Goal: Information Seeking & Learning: Learn about a topic

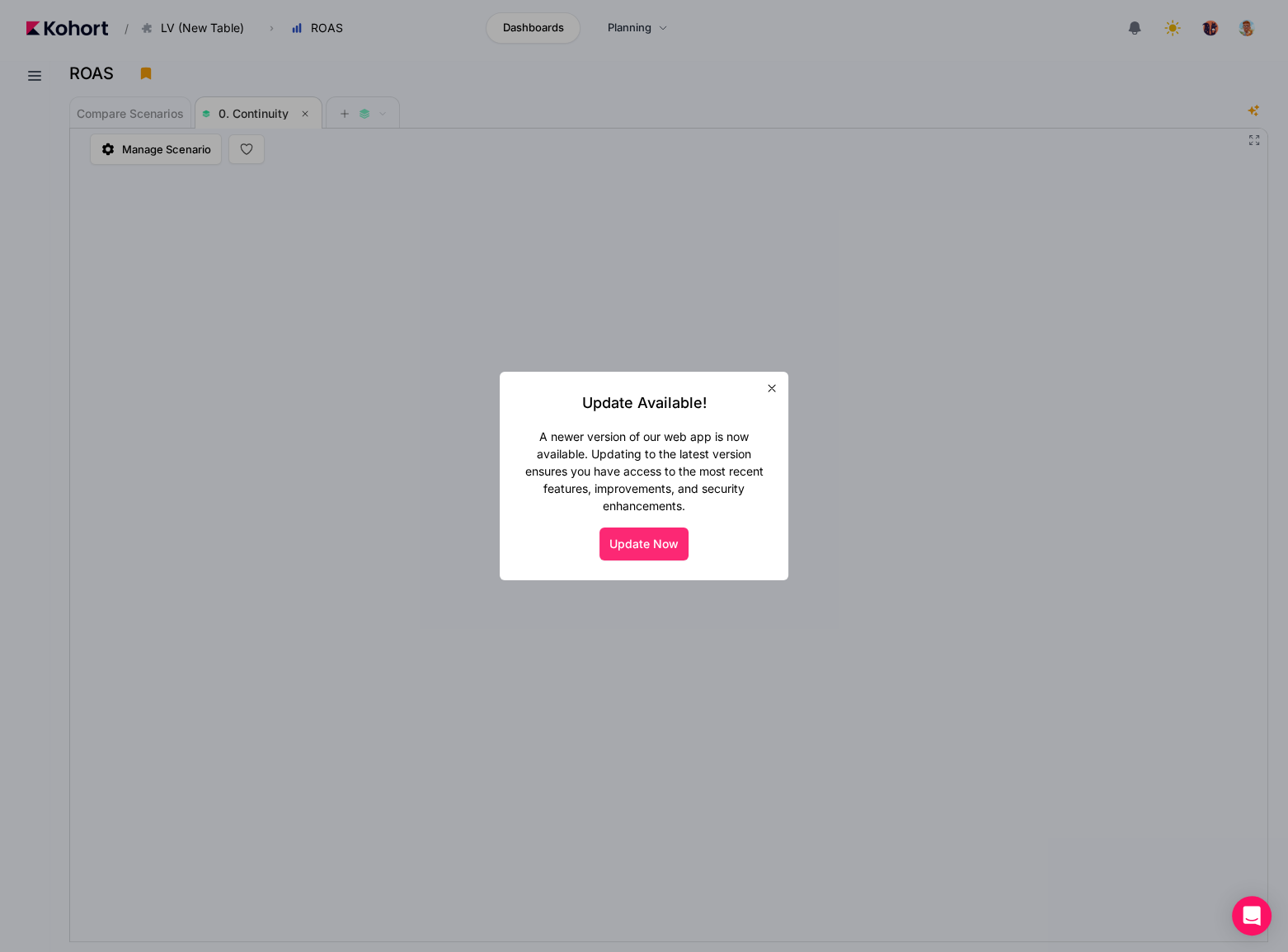
click at [660, 541] on button "Update Now" at bounding box center [644, 544] width 89 height 33
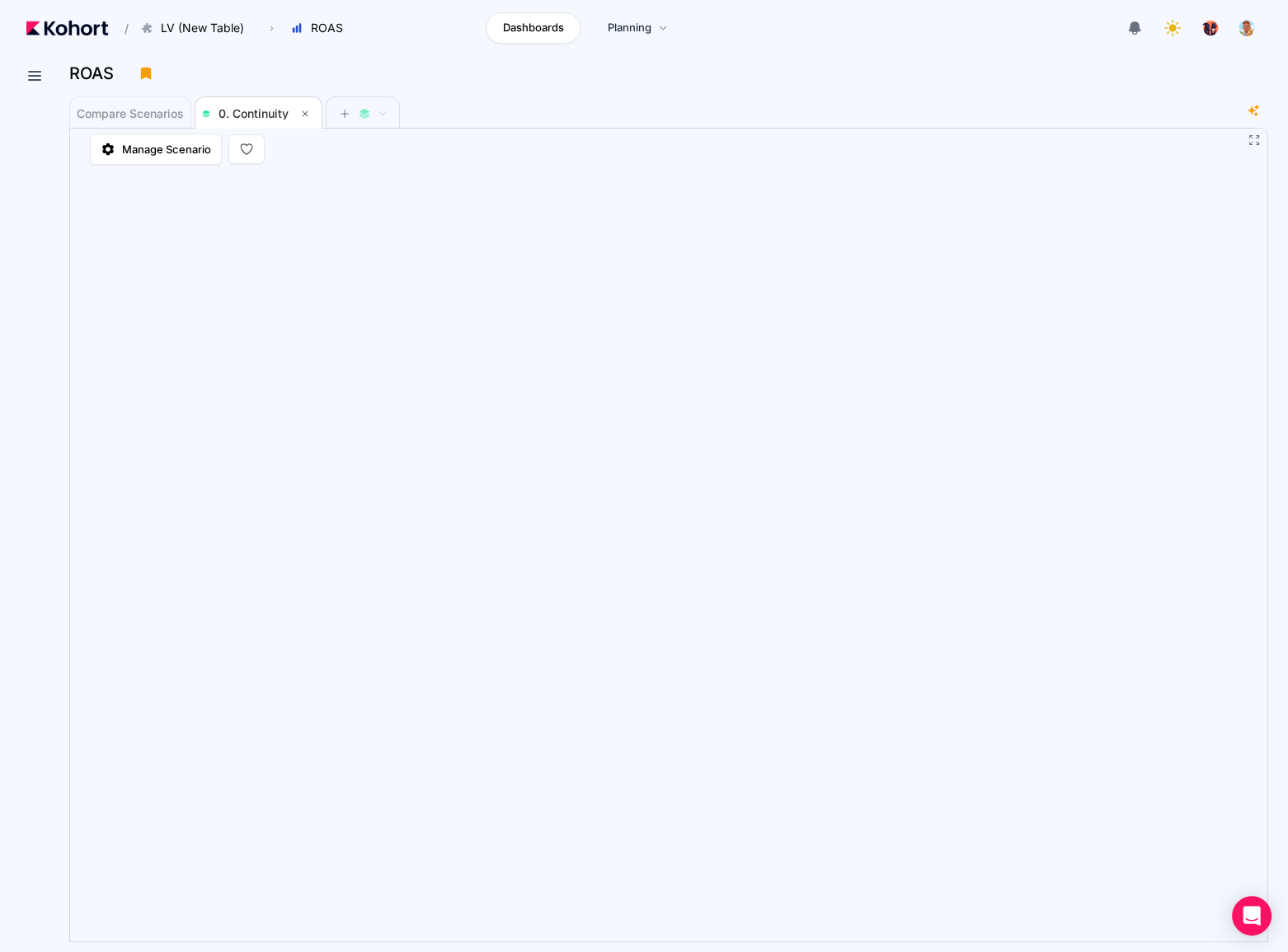
click at [809, 53] on header "/ LV (New Table) Go to products list LV Campaign LV (Campaign, extrapolated dx1…" at bounding box center [644, 30] width 1288 height 61
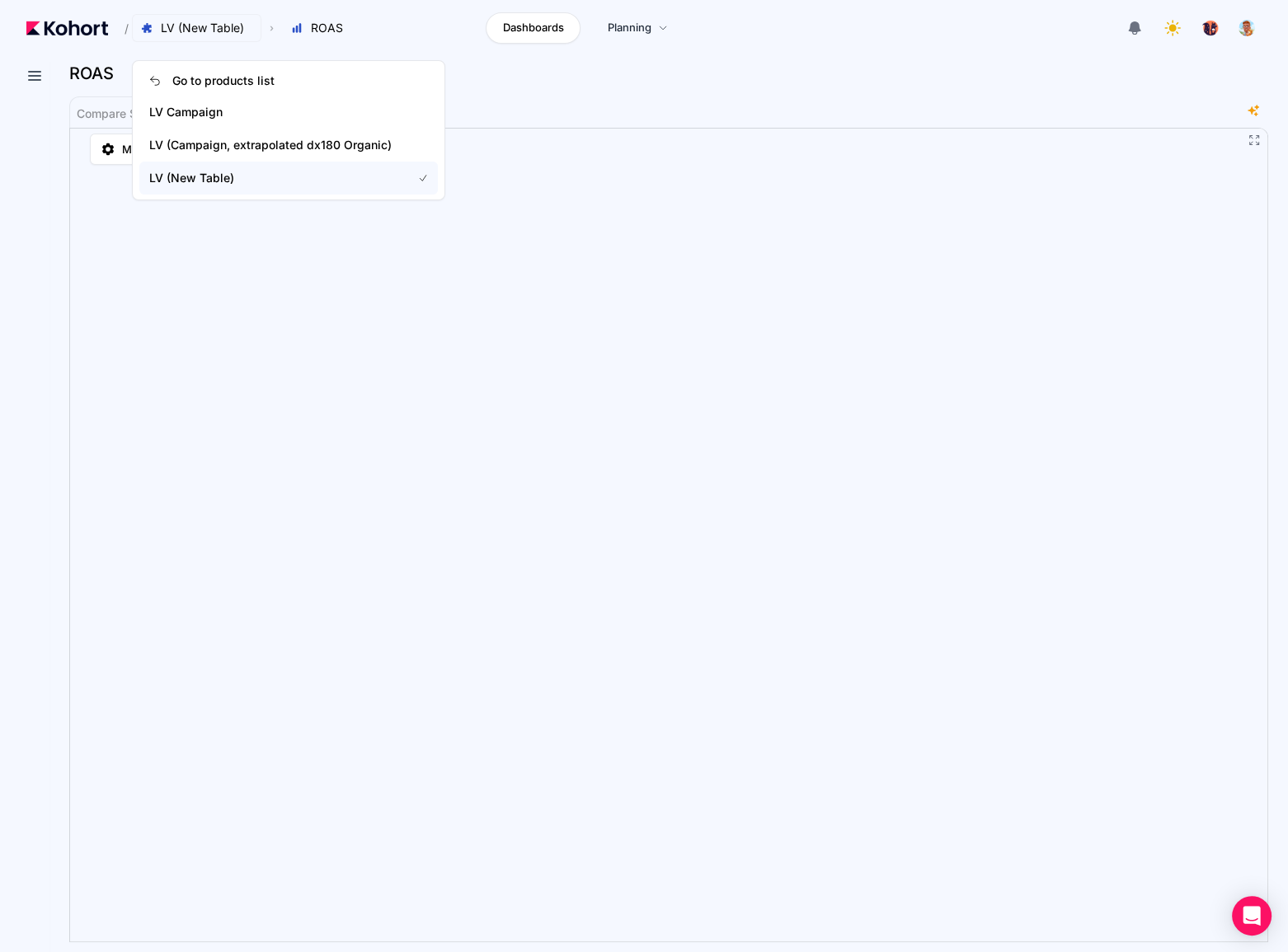
click at [200, 33] on span "LV (New Table)" at bounding box center [202, 28] width 84 height 17
click at [256, 153] on span "LV (Campaign, extrapolated dx180 Organic)" at bounding box center [270, 145] width 242 height 17
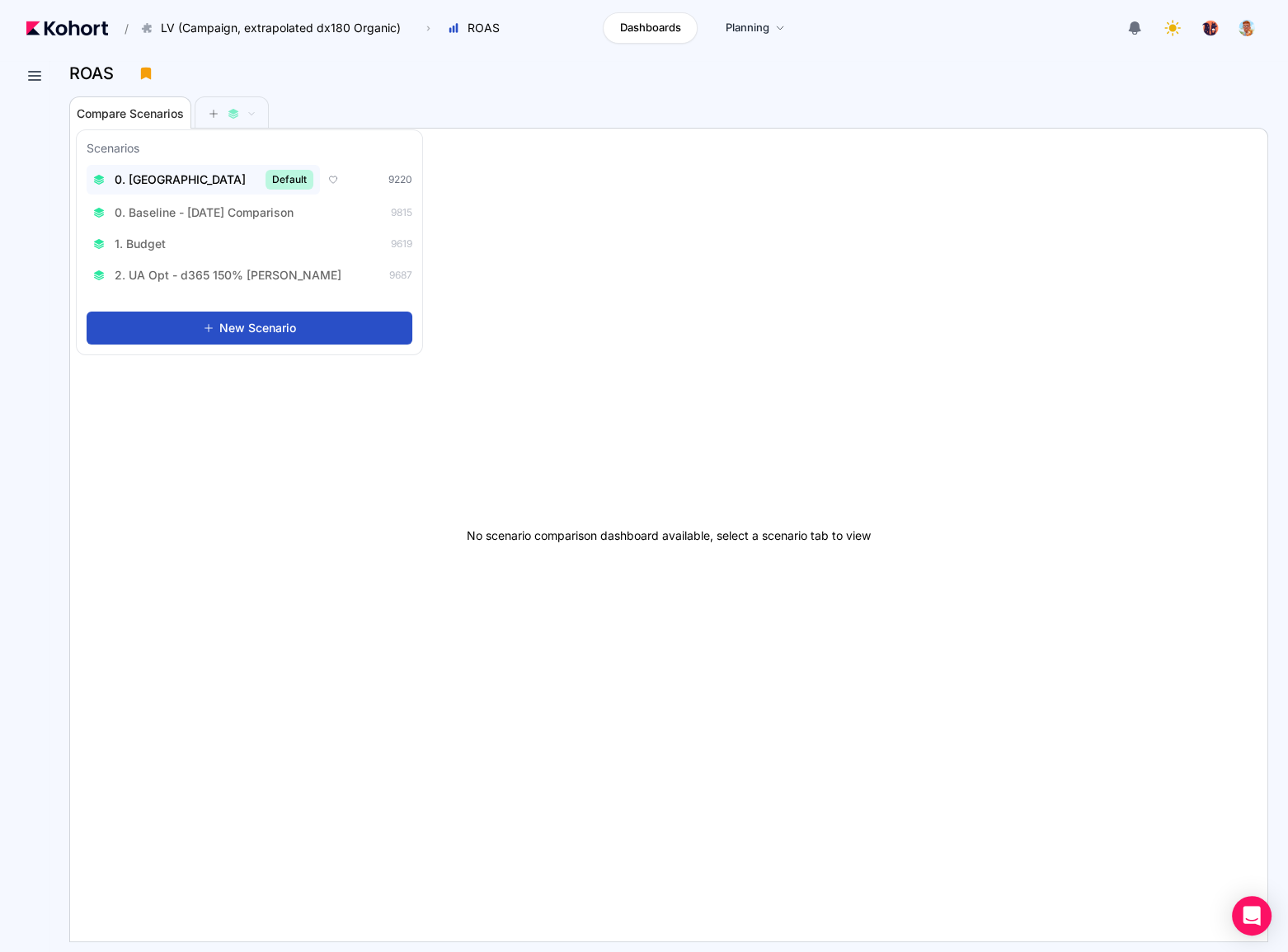
click at [164, 177] on span "0. Baseline" at bounding box center [180, 180] width 131 height 17
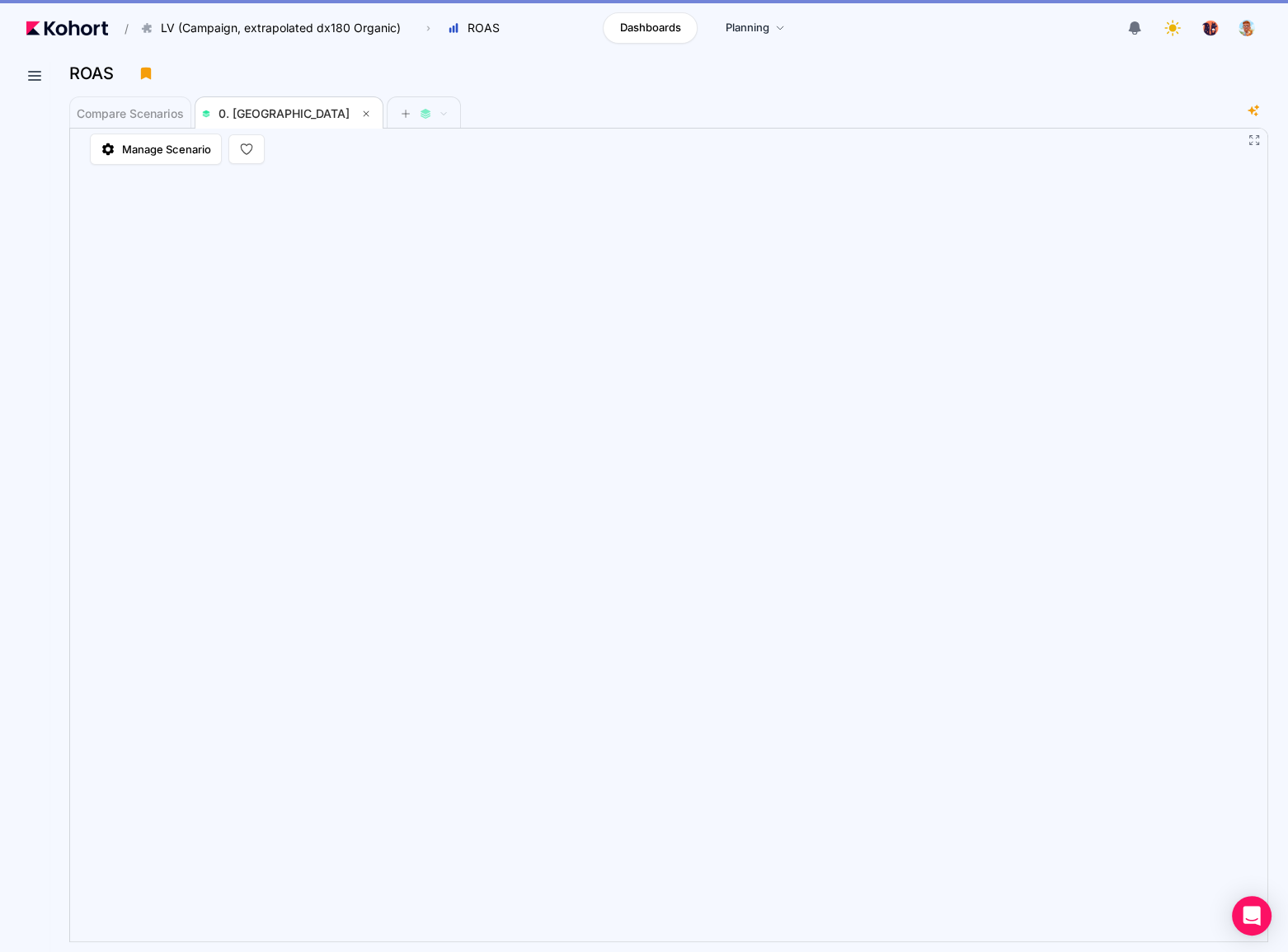
click at [1067, 121] on div "Compare Scenarios 0. Baseline" at bounding box center [656, 111] width 1175 height 33
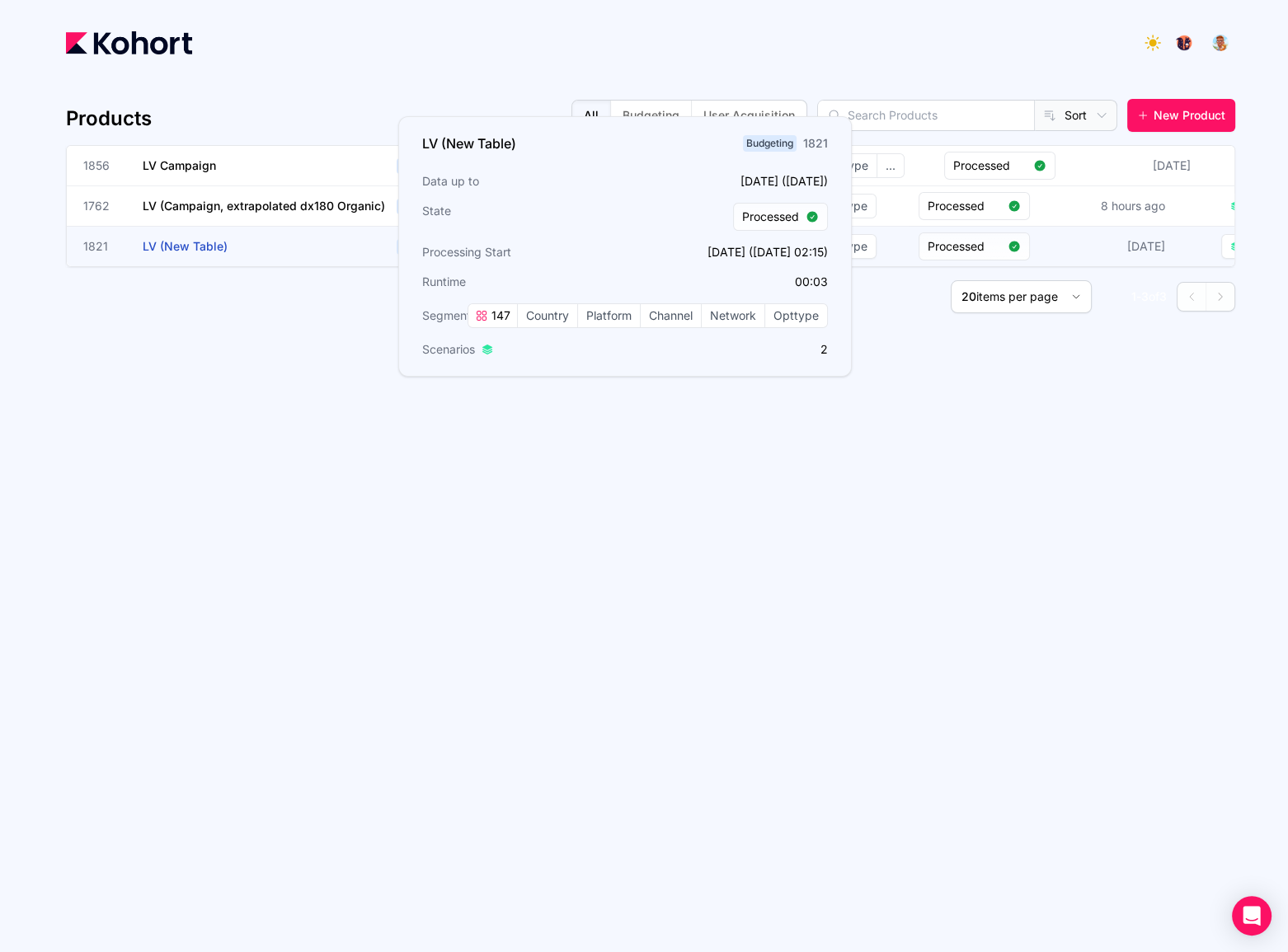
click at [191, 248] on span "LV (New Table)" at bounding box center [185, 246] width 85 height 14
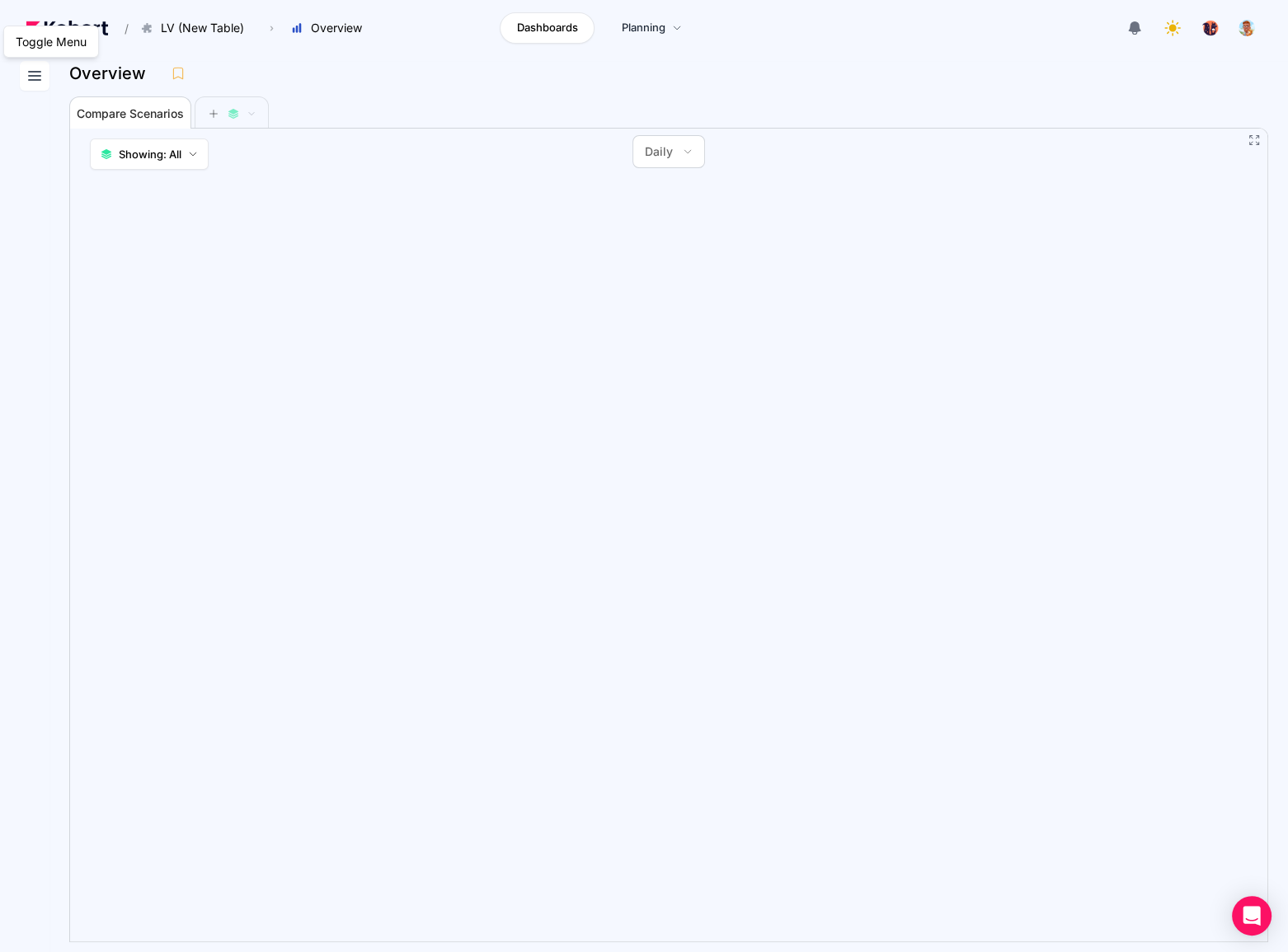
click at [40, 78] on icon at bounding box center [34, 75] width 19 height 19
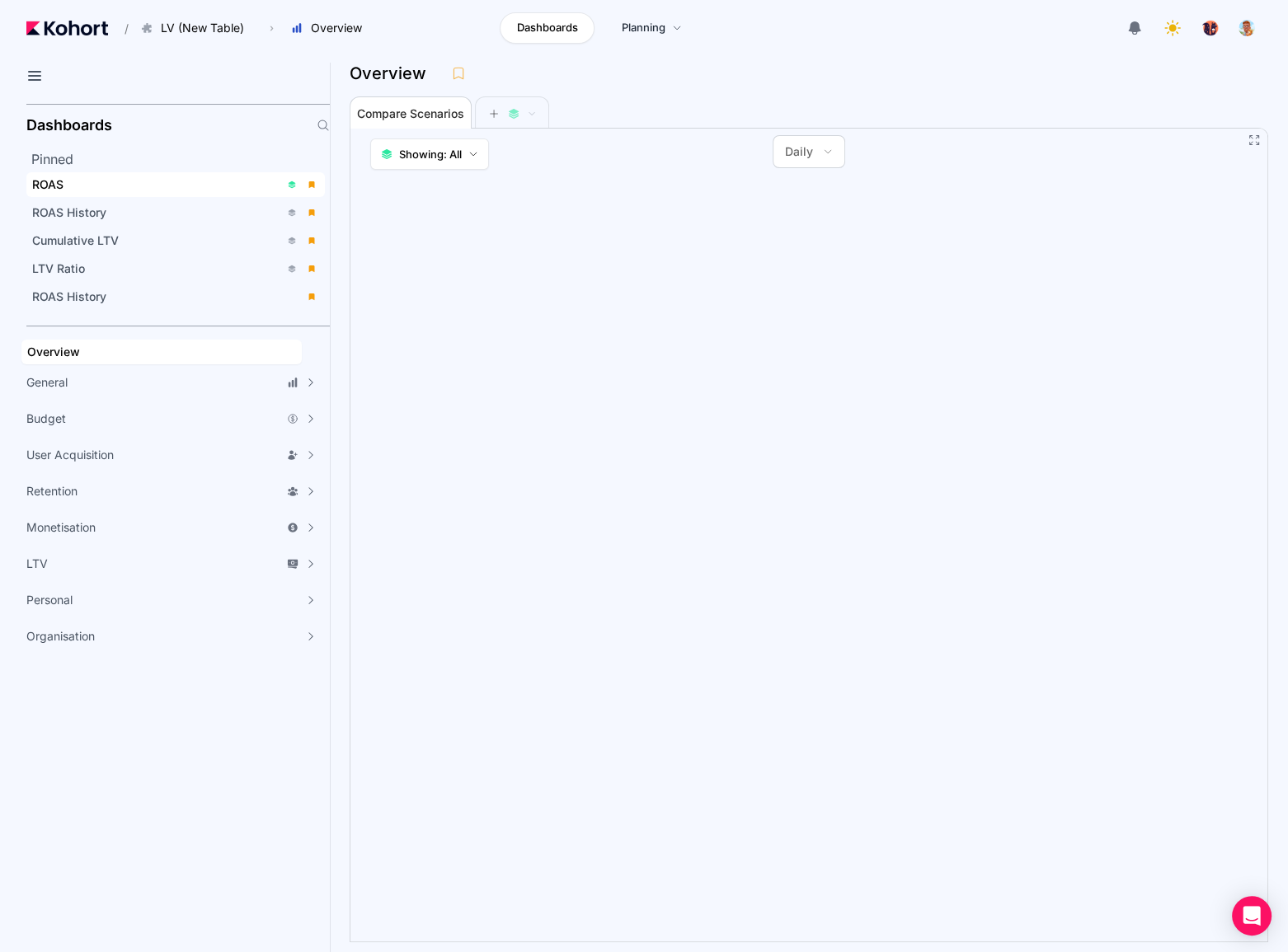
click at [118, 191] on div "ROAS" at bounding box center [155, 185] width 247 height 17
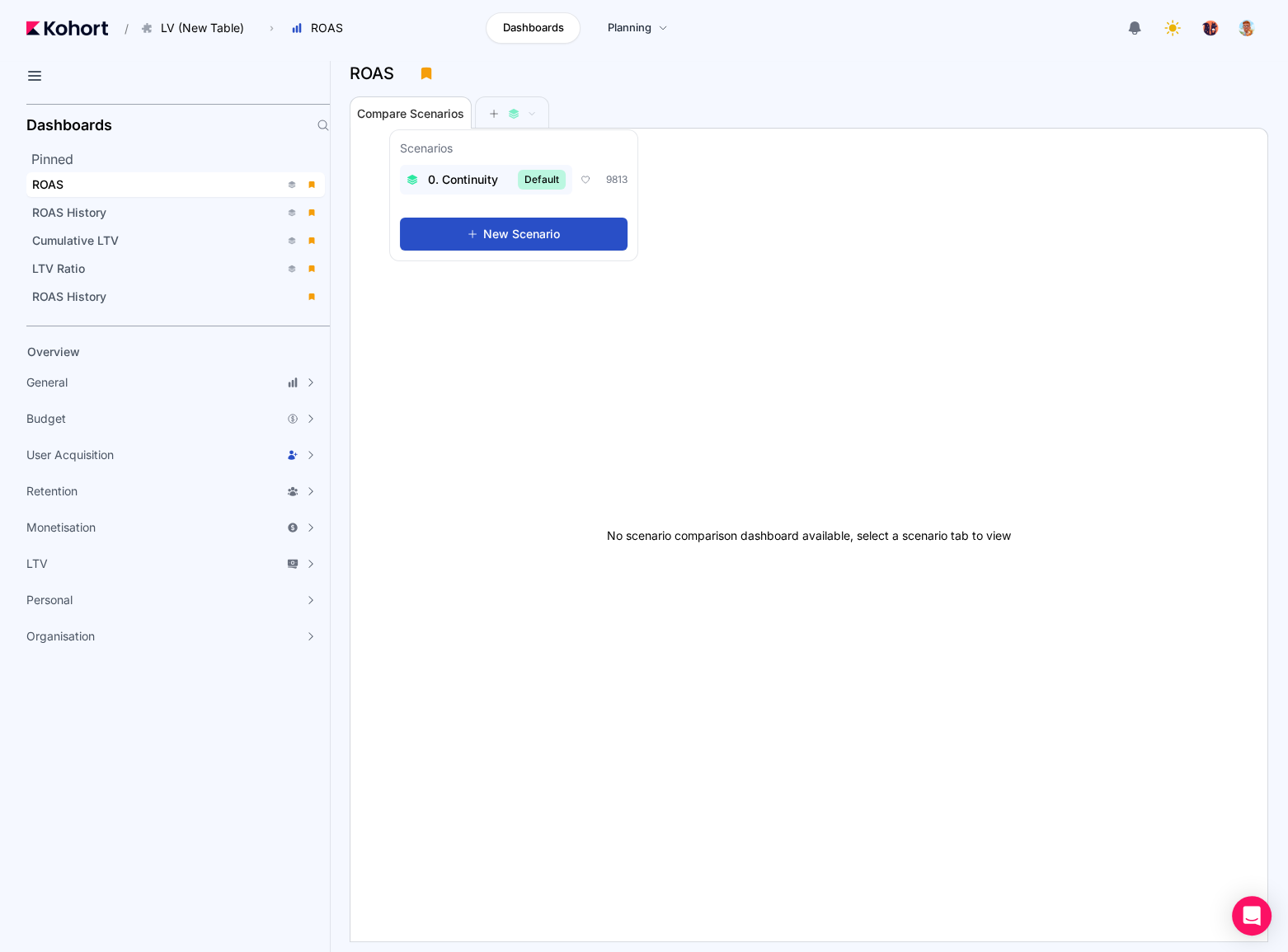
click at [466, 168] on button "0. Continuity Default" at bounding box center [486, 180] width 172 height 30
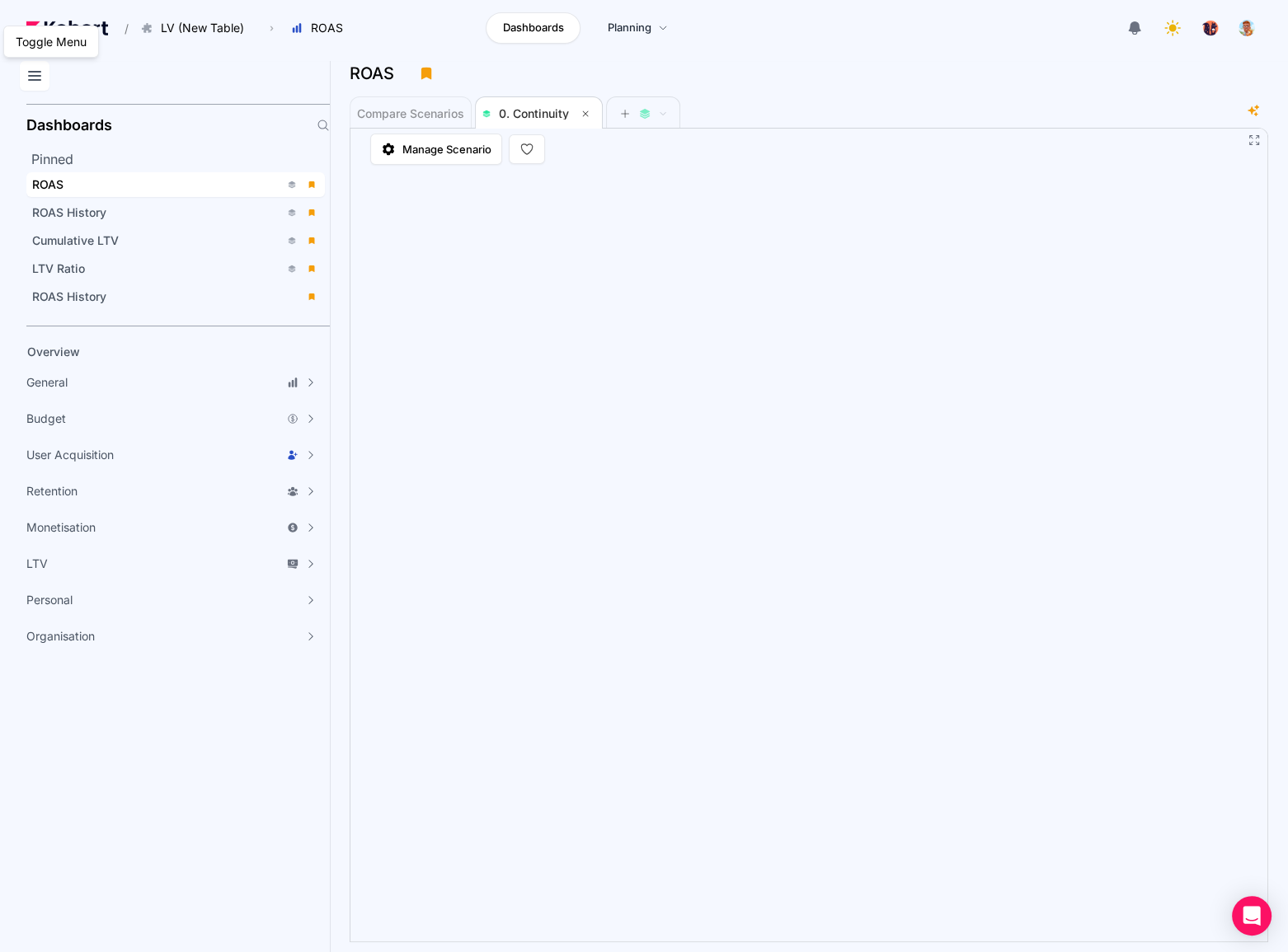
click at [46, 72] on button at bounding box center [34, 75] width 30 height 30
